Goal: Task Accomplishment & Management: Manage account settings

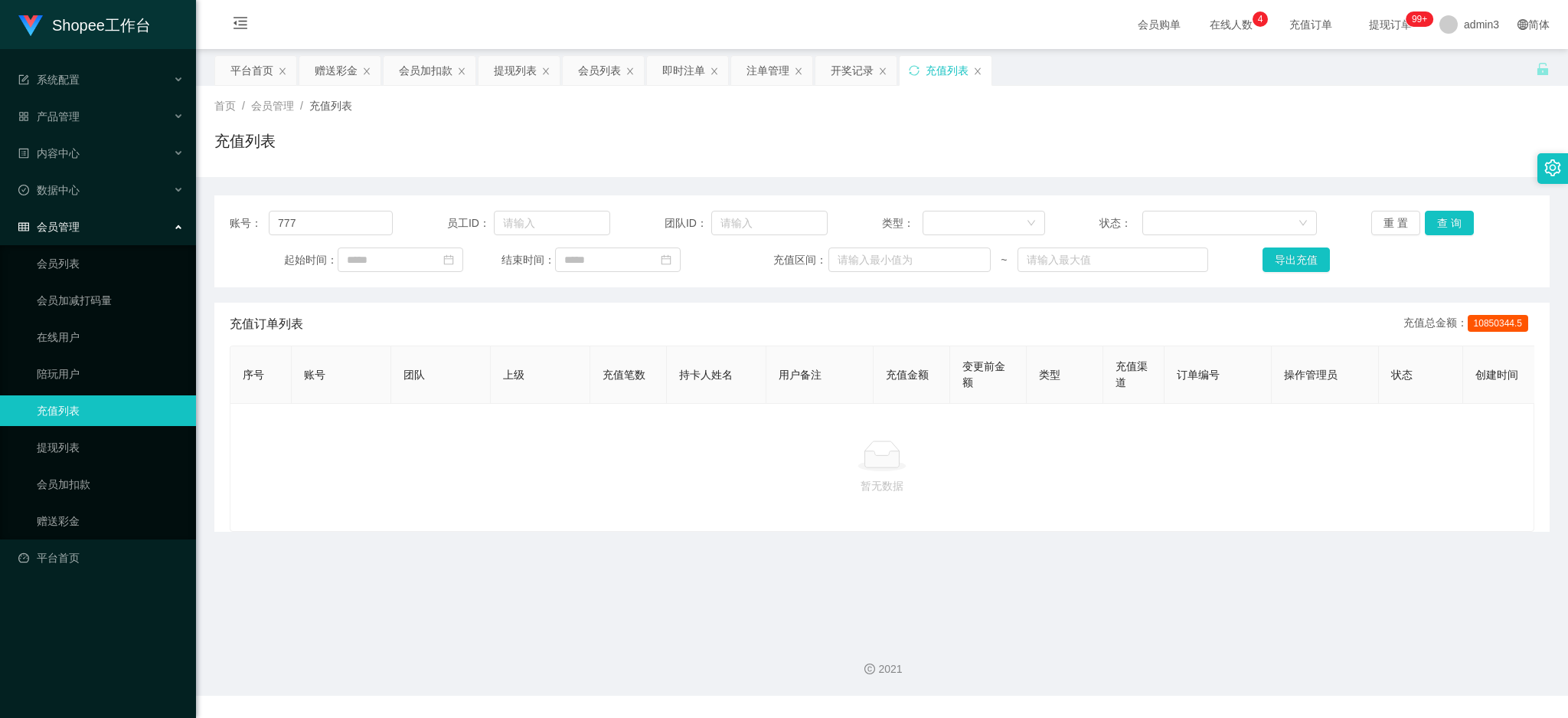
click at [340, 222] on input "777" at bounding box center [331, 223] width 124 height 24
drag, startPoint x: 286, startPoint y: 225, endPoint x: 254, endPoint y: 216, distance: 33.2
click at [254, 216] on div "账号： 777" at bounding box center [311, 223] width 163 height 24
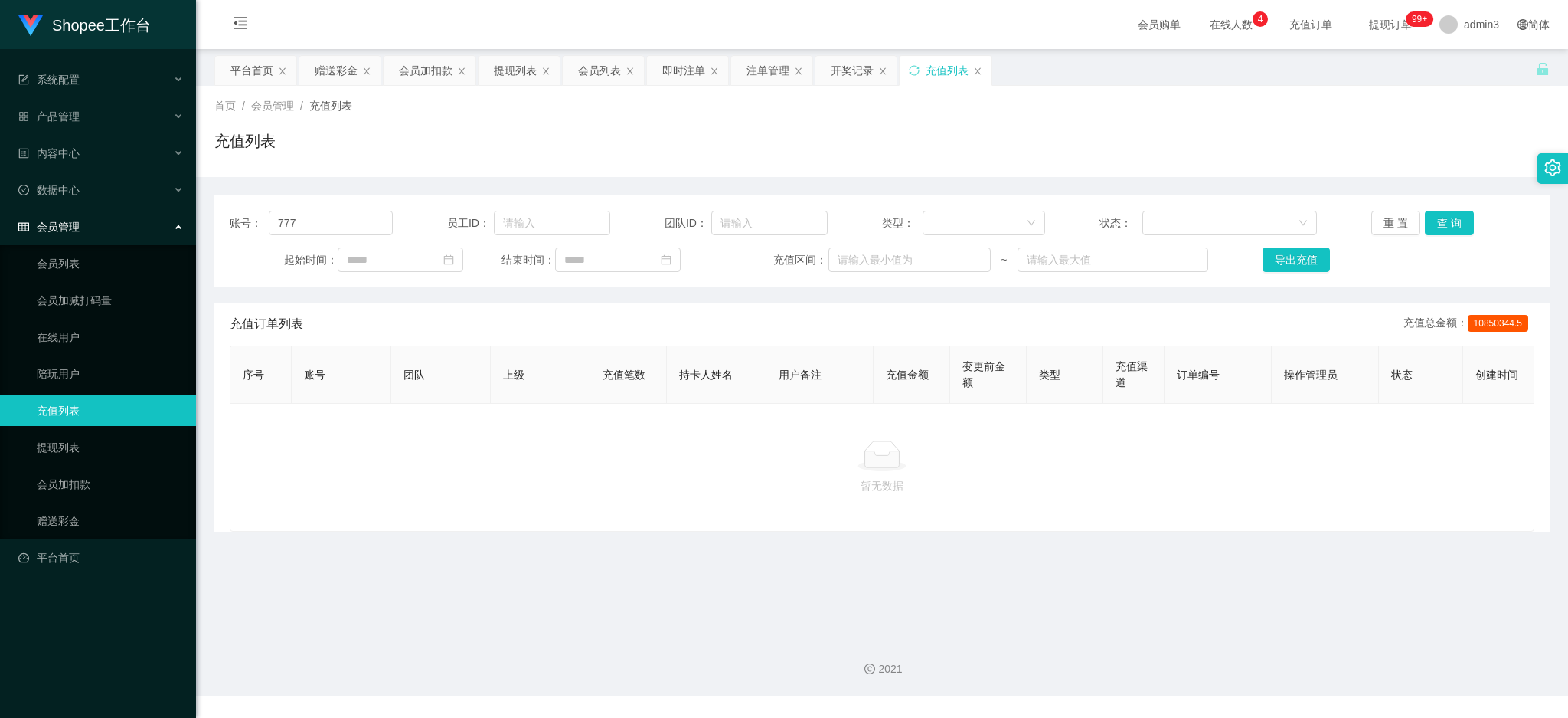
type input "777"
click at [1464, 219] on button "查 询" at bounding box center [1449, 223] width 49 height 24
click at [1446, 220] on button "查 询" at bounding box center [1449, 223] width 49 height 24
click at [320, 60] on div "赠送彩金" at bounding box center [336, 71] width 43 height 29
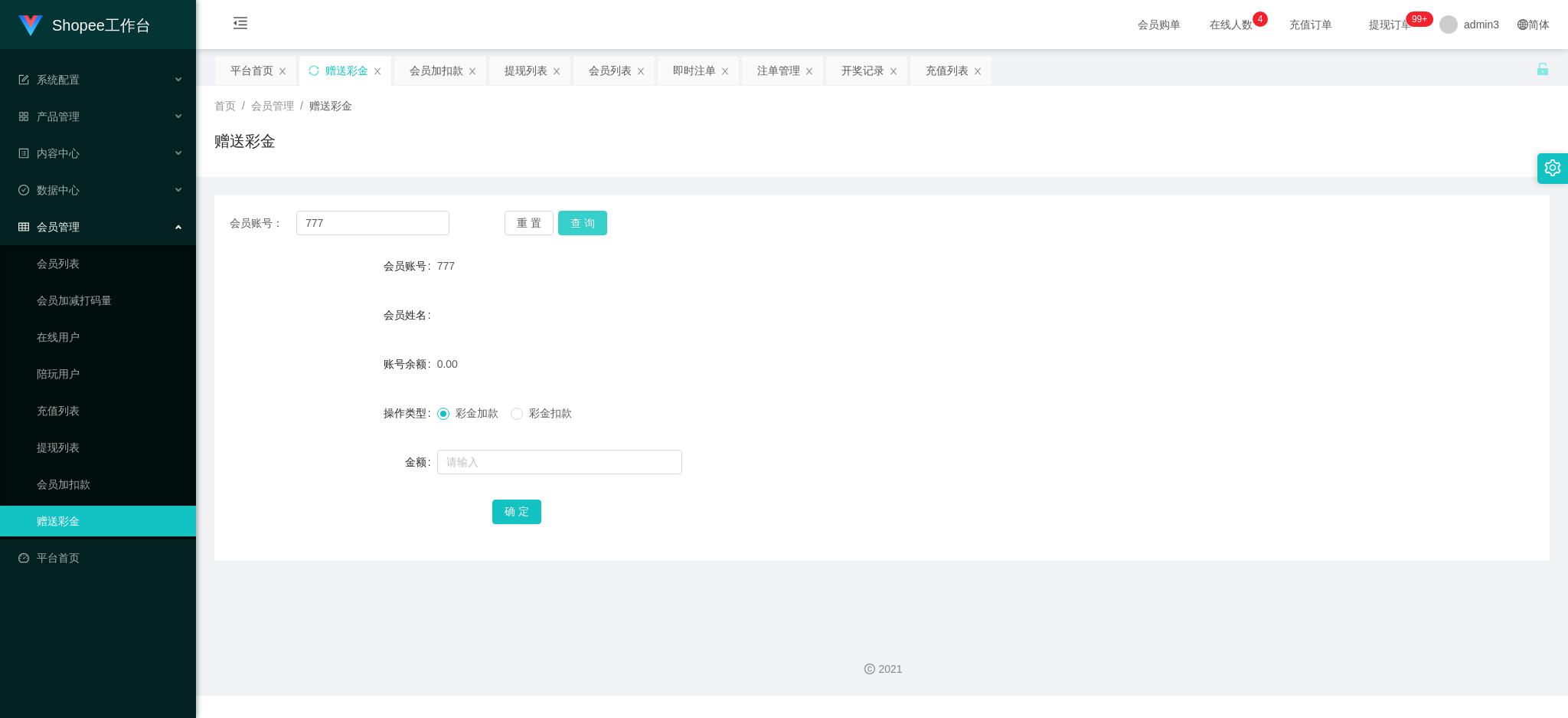
click at [567, 214] on button "查 询" at bounding box center [582, 223] width 49 height 24
click at [568, 67] on div "提现列表" at bounding box center [530, 71] width 81 height 29
click at [594, 67] on div "会员列表" at bounding box center [610, 71] width 43 height 29
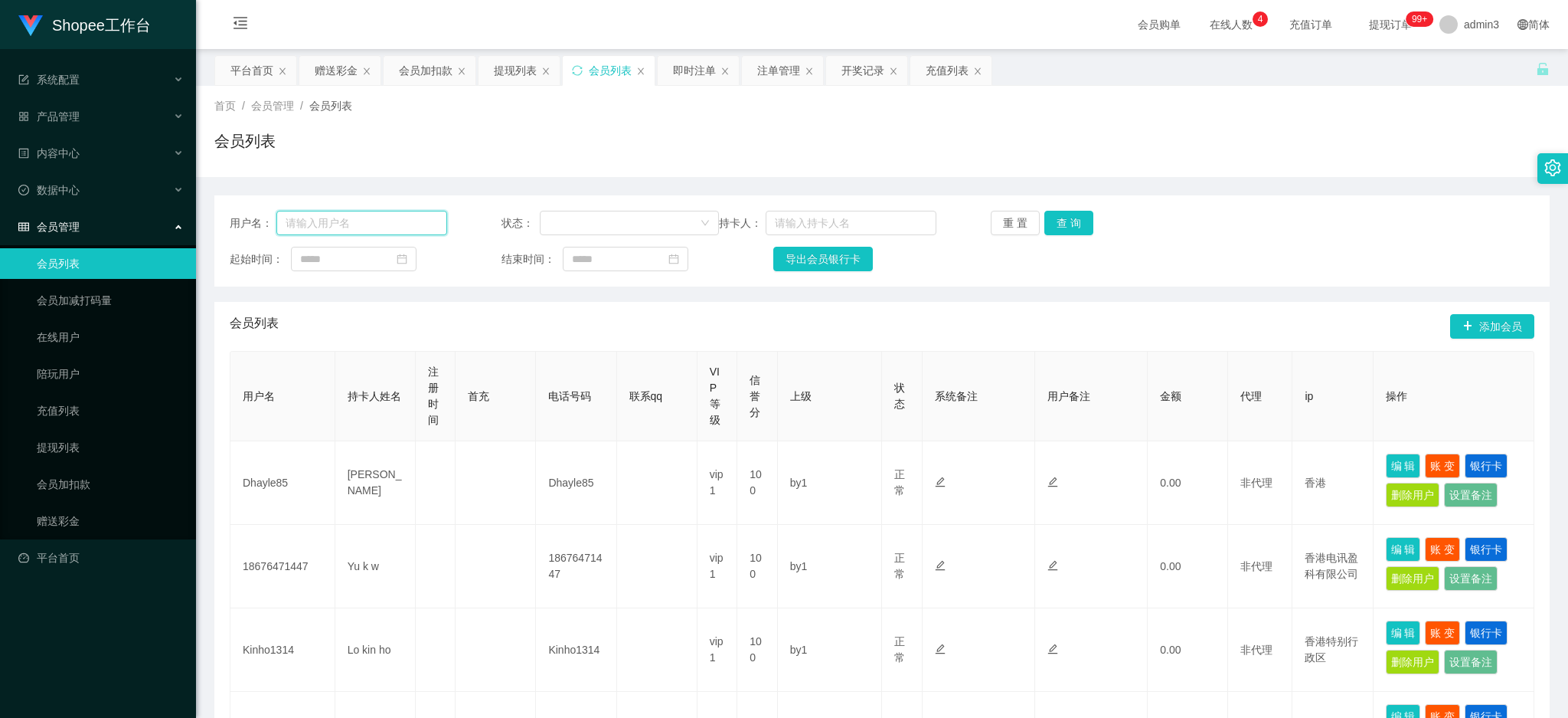
click at [345, 225] on input "text" at bounding box center [362, 223] width 171 height 24
paste input "777"
drag, startPoint x: 289, startPoint y: 226, endPoint x: 265, endPoint y: 222, distance: 24.3
click at [265, 222] on div "用户名： 777" at bounding box center [338, 223] width 218 height 24
click at [342, 226] on input "777" at bounding box center [362, 223] width 171 height 24
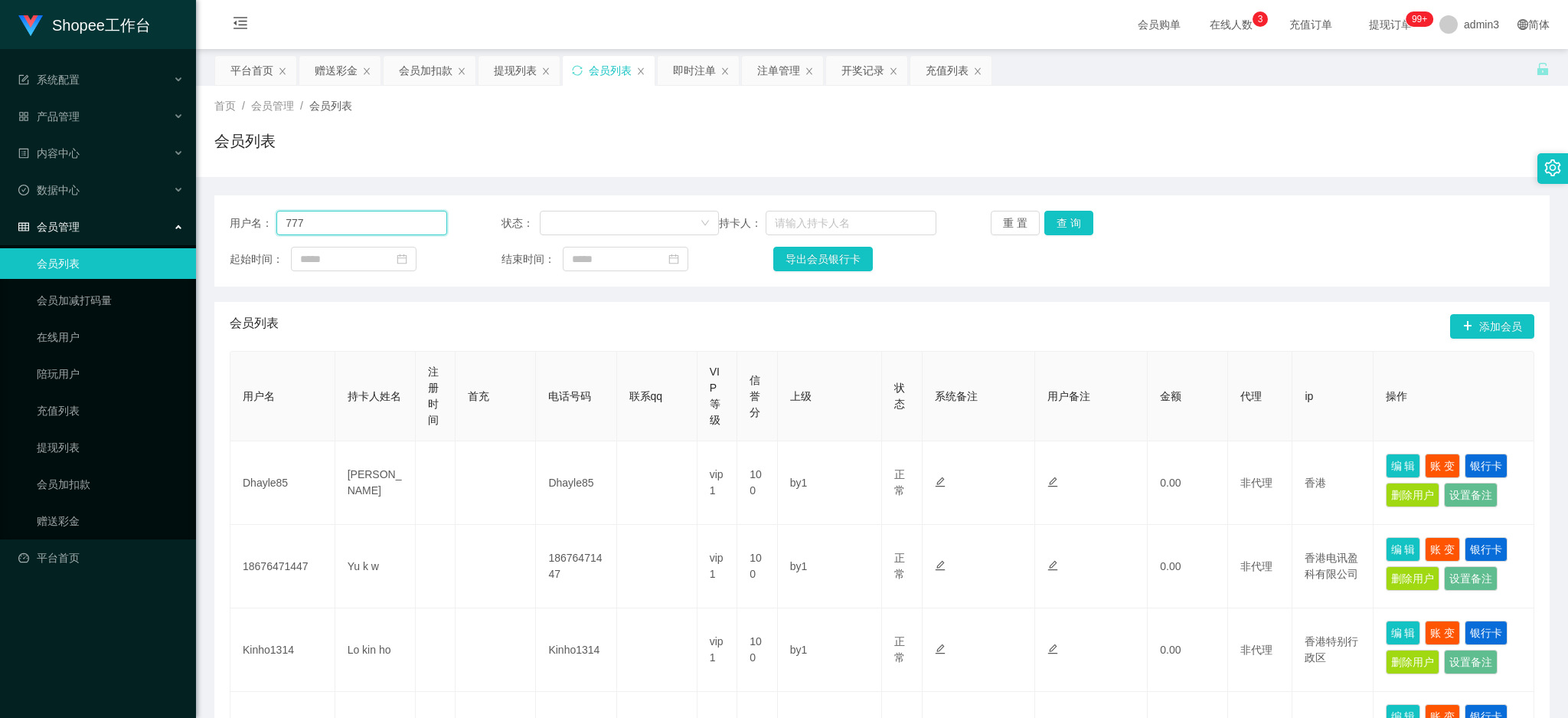
drag, startPoint x: 328, startPoint y: 226, endPoint x: 245, endPoint y: 213, distance: 84.0
click at [245, 213] on div "用户名： 777" at bounding box center [338, 223] width 218 height 24
paste input "text"
drag, startPoint x: 289, startPoint y: 225, endPoint x: 243, endPoint y: 225, distance: 46.0
click at [243, 225] on div "用户名： 777" at bounding box center [338, 223] width 218 height 24
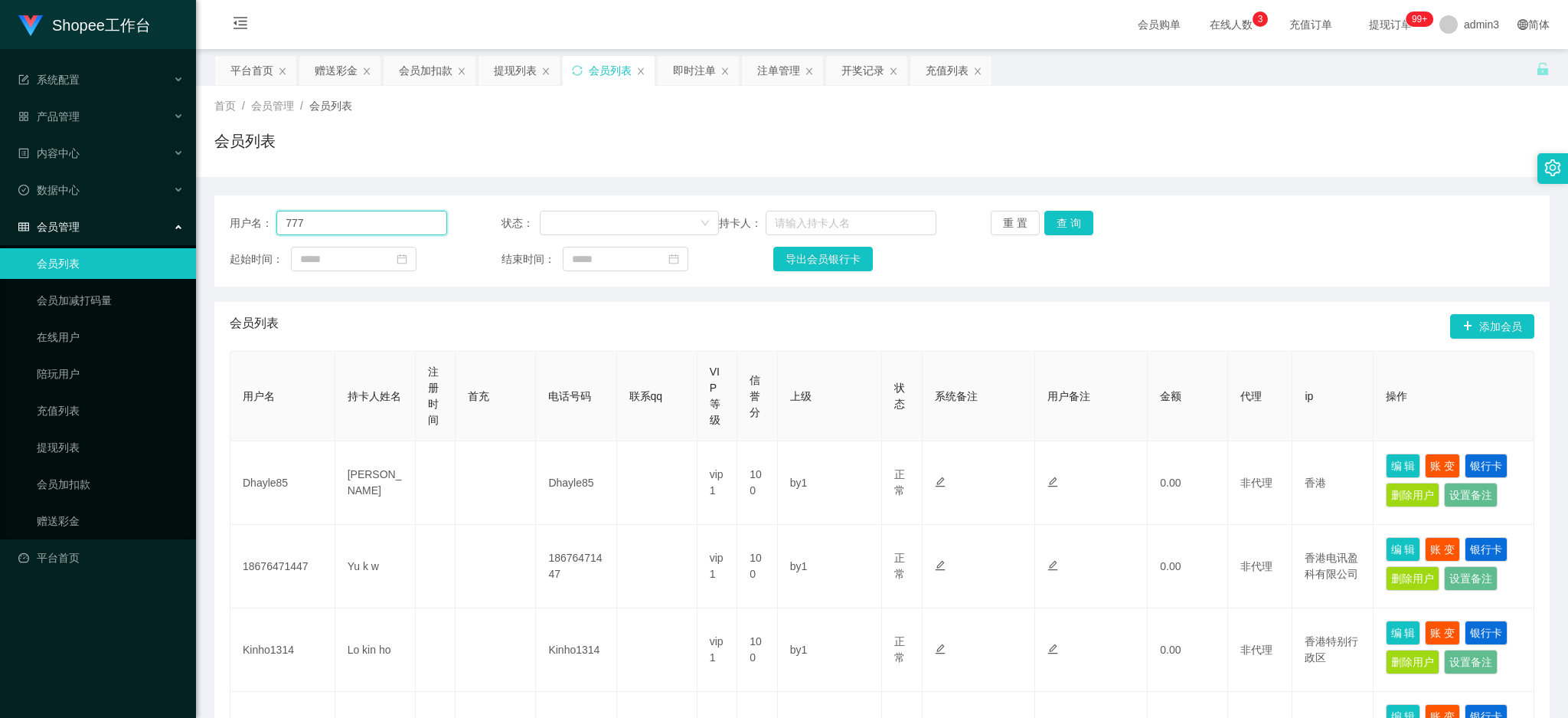
type input "777"
click at [1059, 232] on button "查 询" at bounding box center [1069, 223] width 49 height 24
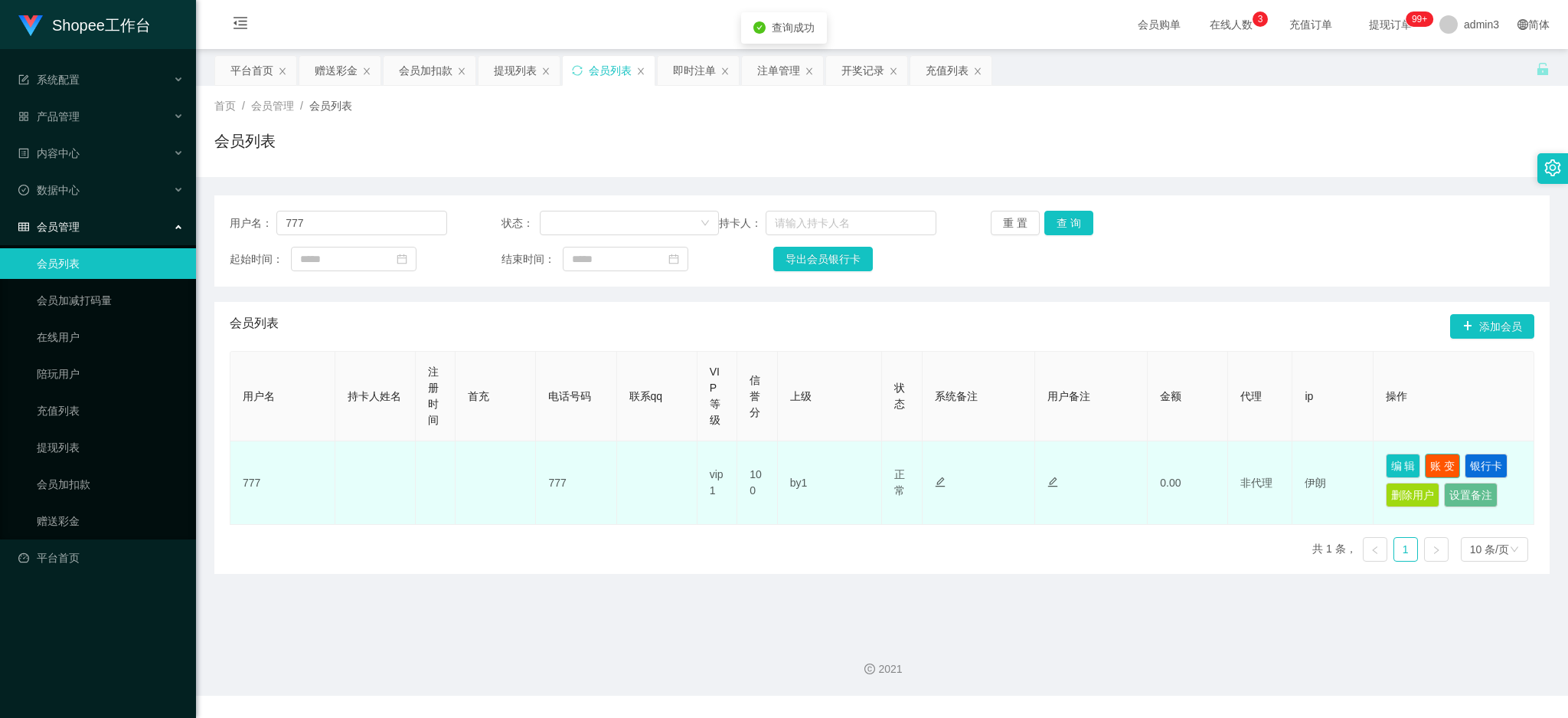
click at [1425, 454] on button "账 变" at bounding box center [1442, 466] width 35 height 24
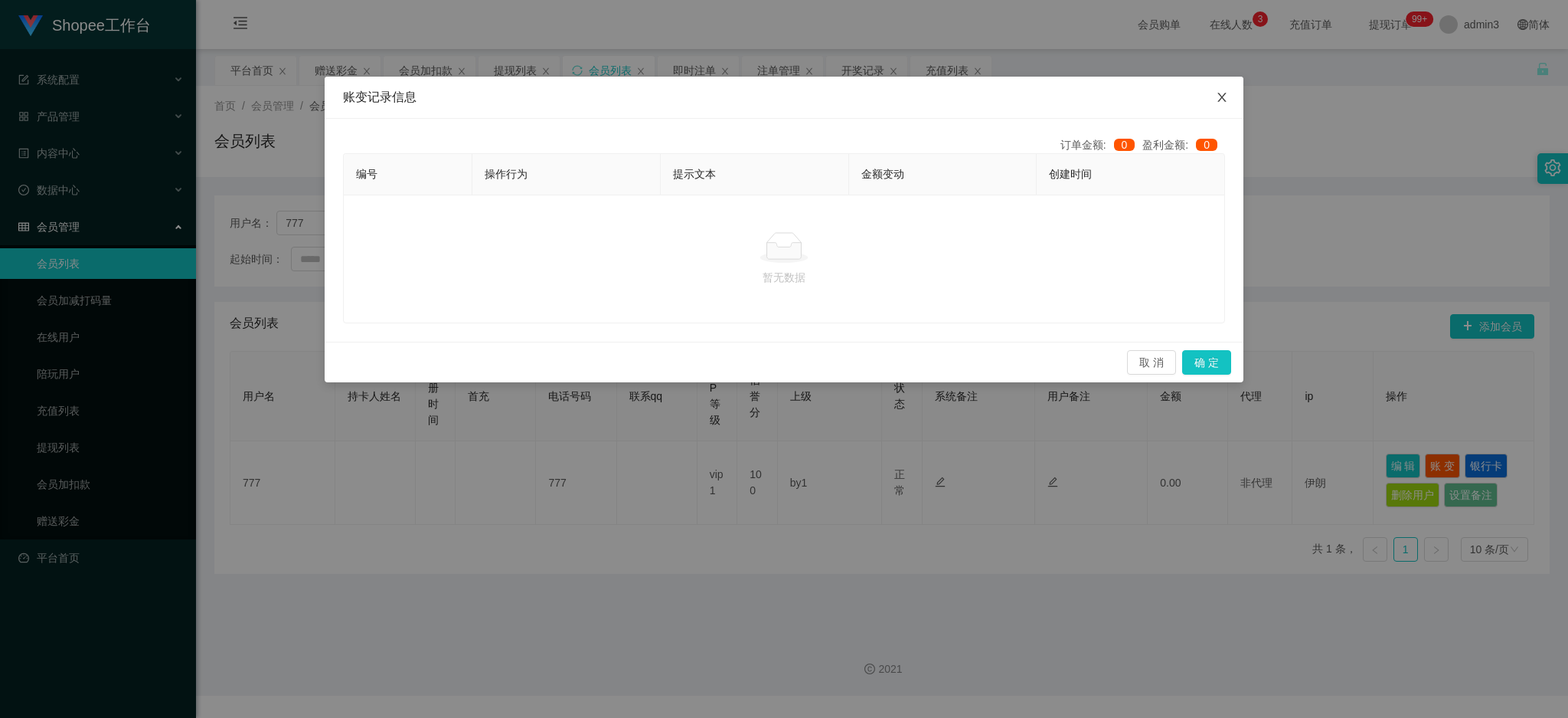
click at [1225, 95] on icon "图标: close" at bounding box center [1222, 98] width 12 height 12
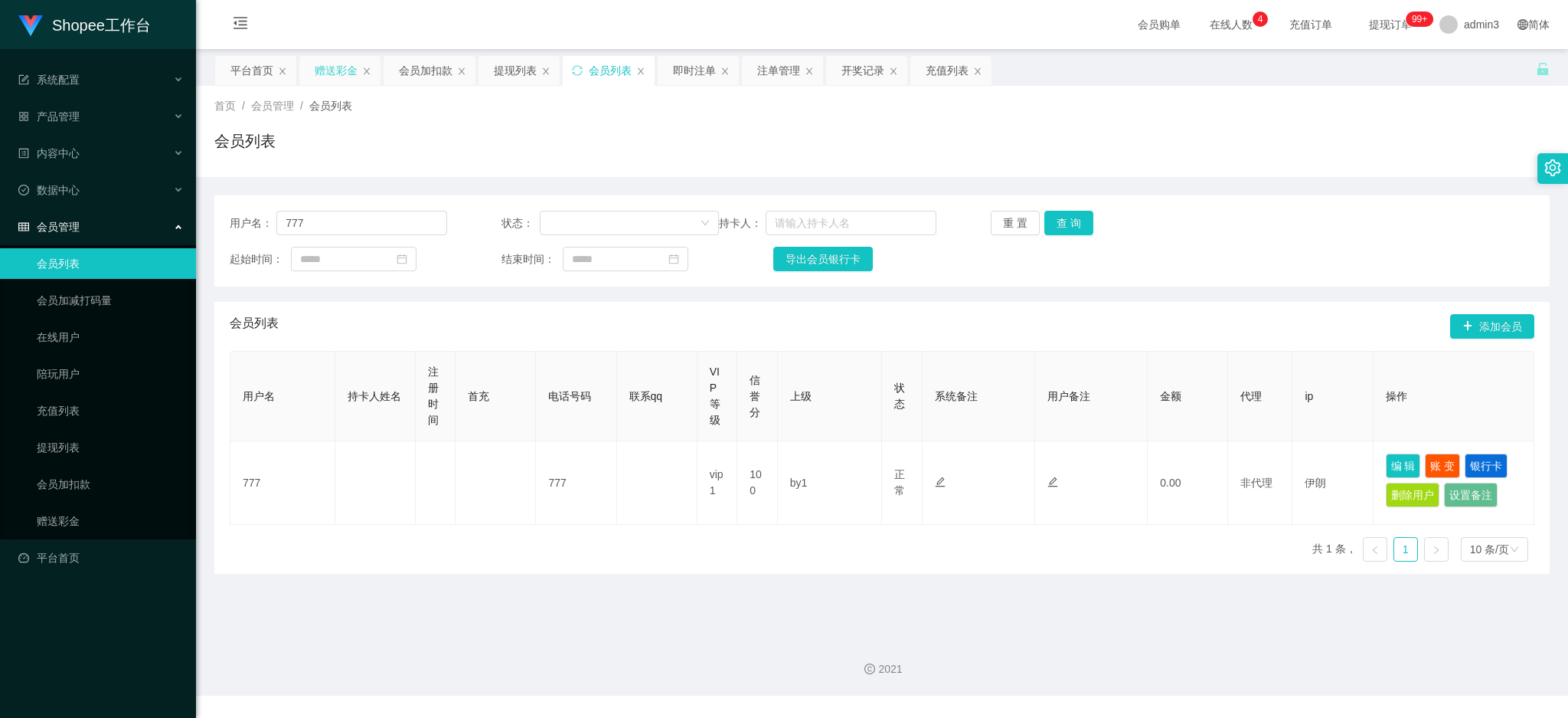
click at [323, 70] on div "赠送彩金" at bounding box center [336, 71] width 43 height 29
